Goal: Task Accomplishment & Management: Check status

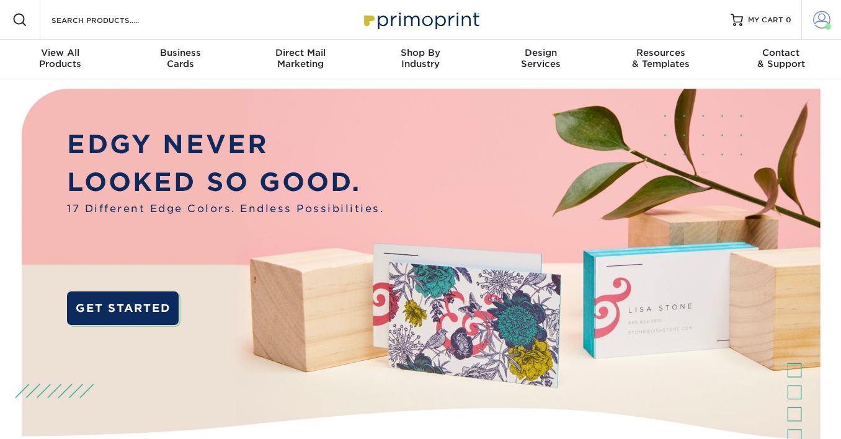
click at [831, 9] on link "Account" at bounding box center [822, 20] width 40 height 40
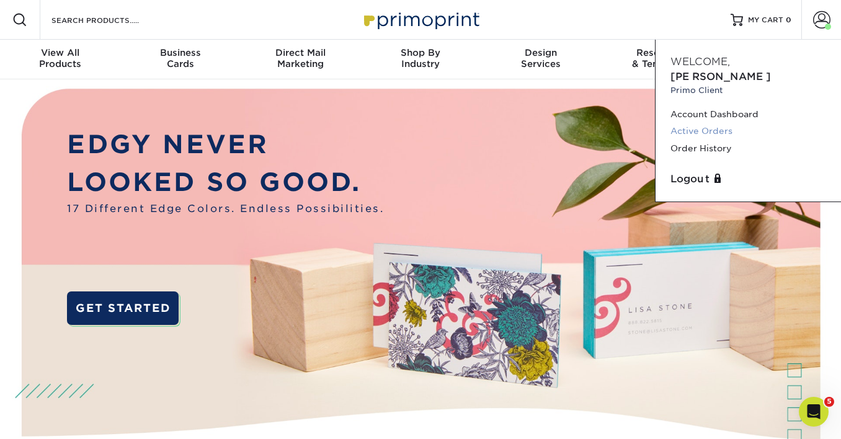
click at [685, 123] on link "Active Orders" at bounding box center [749, 131] width 156 height 17
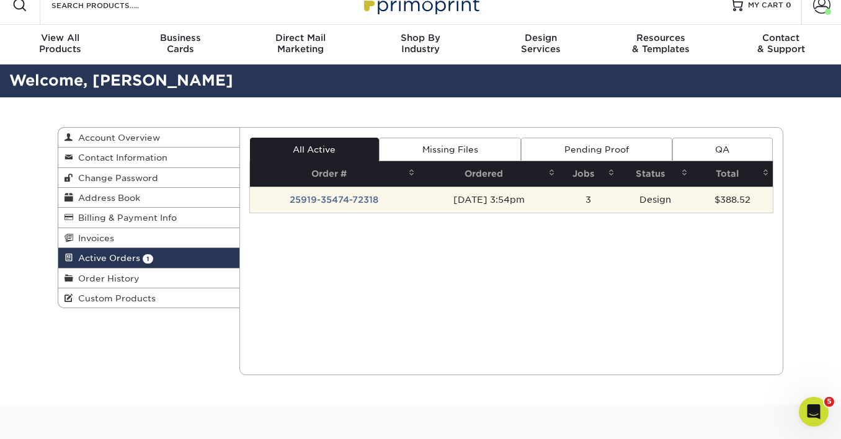
click at [310, 198] on td "25919-35474-72318" at bounding box center [334, 200] width 169 height 26
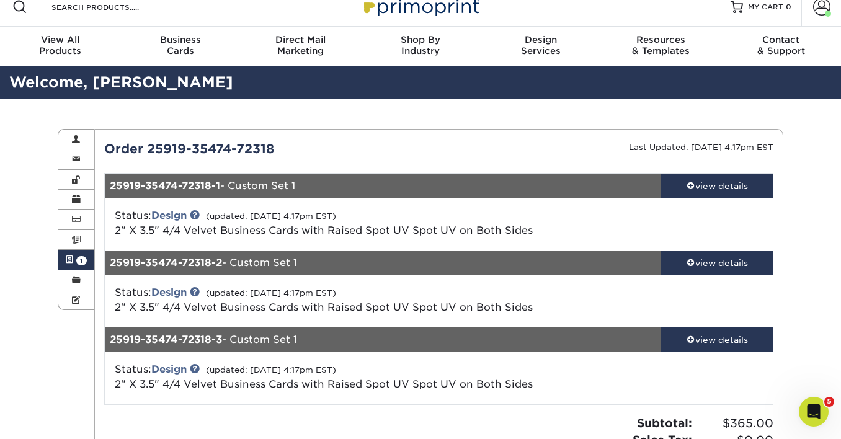
scroll to position [14, 0]
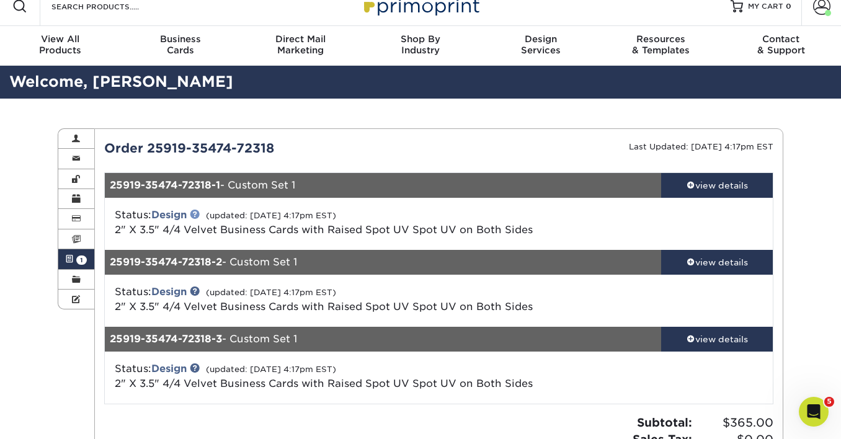
click at [199, 213] on link at bounding box center [195, 214] width 10 height 10
click at [705, 190] on div "view details" at bounding box center [717, 185] width 112 height 12
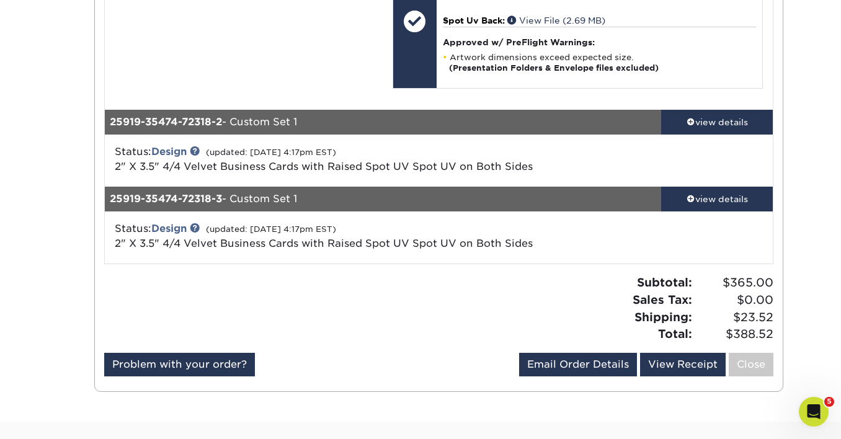
scroll to position [817, 0]
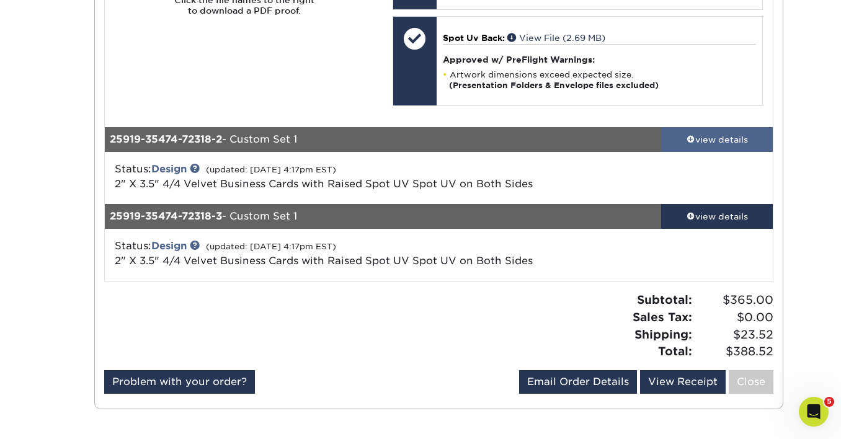
click at [687, 140] on span at bounding box center [691, 139] width 9 height 9
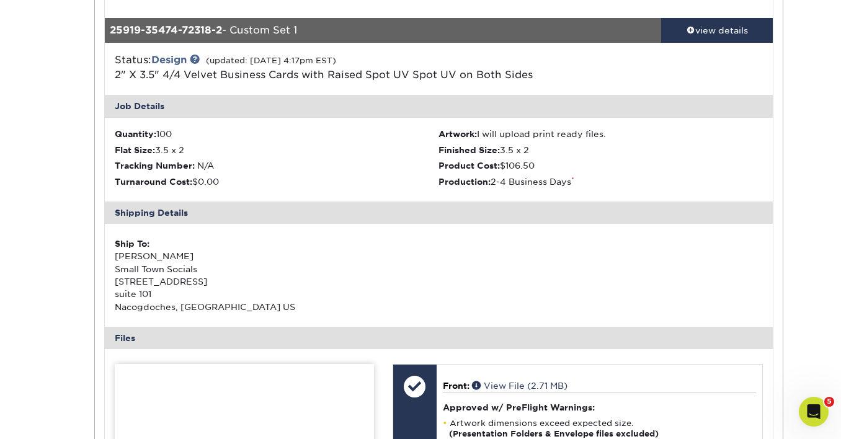
scroll to position [929, 0]
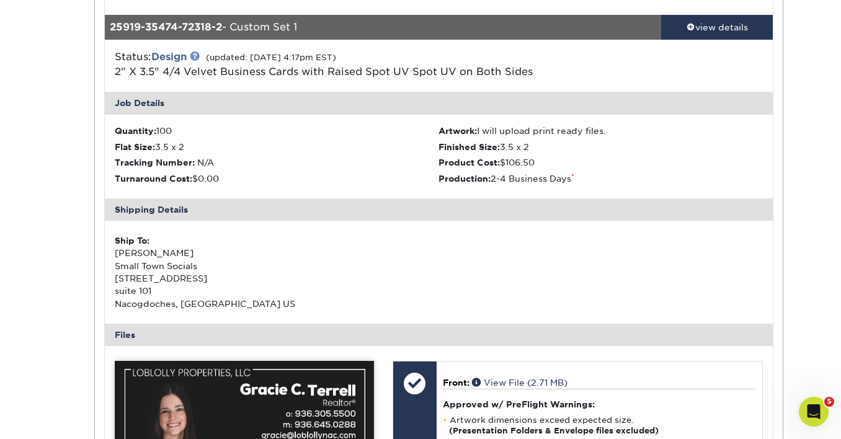
click at [197, 57] on link at bounding box center [195, 56] width 10 height 10
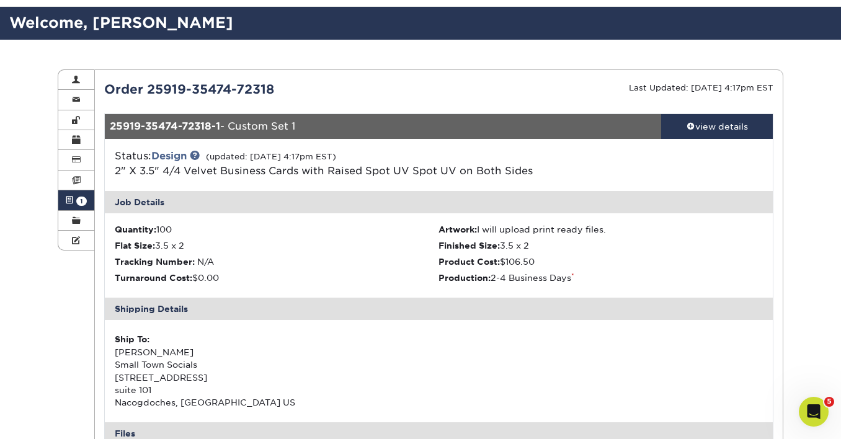
scroll to position [0, 0]
